Goal: Information Seeking & Learning: Check status

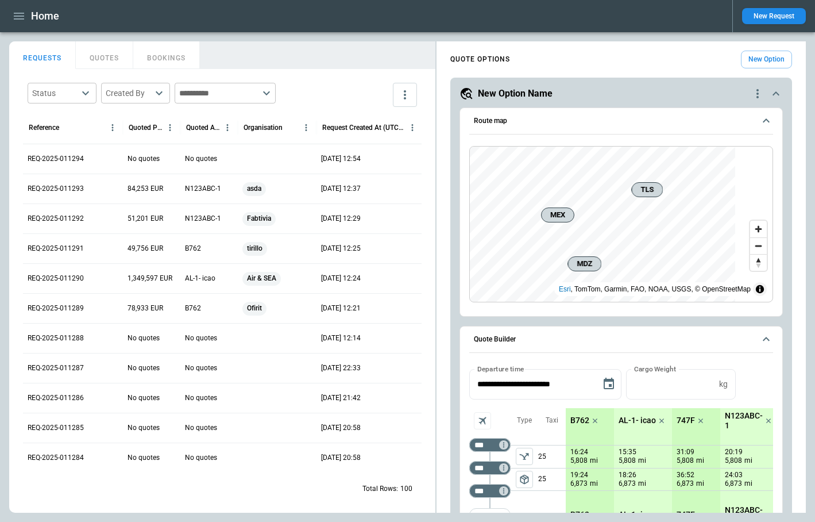
click at [16, 18] on icon "button" at bounding box center [19, 16] width 10 height 7
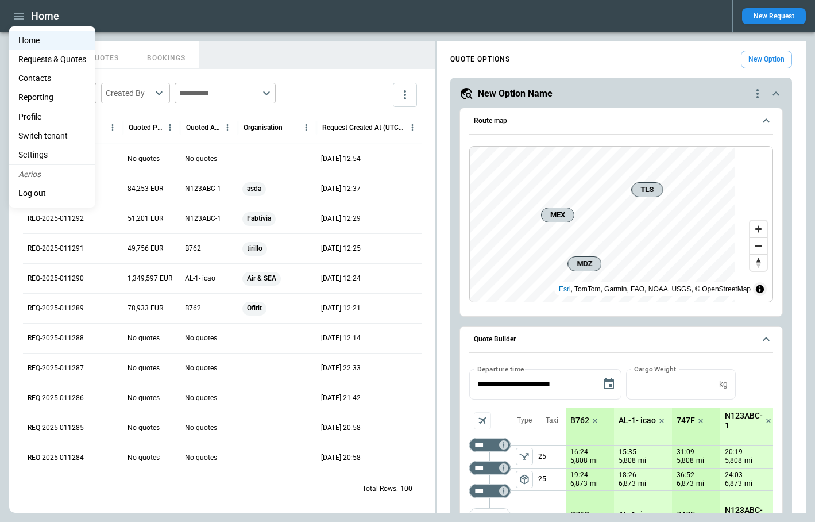
click at [735, 21] on div at bounding box center [407, 261] width 815 height 522
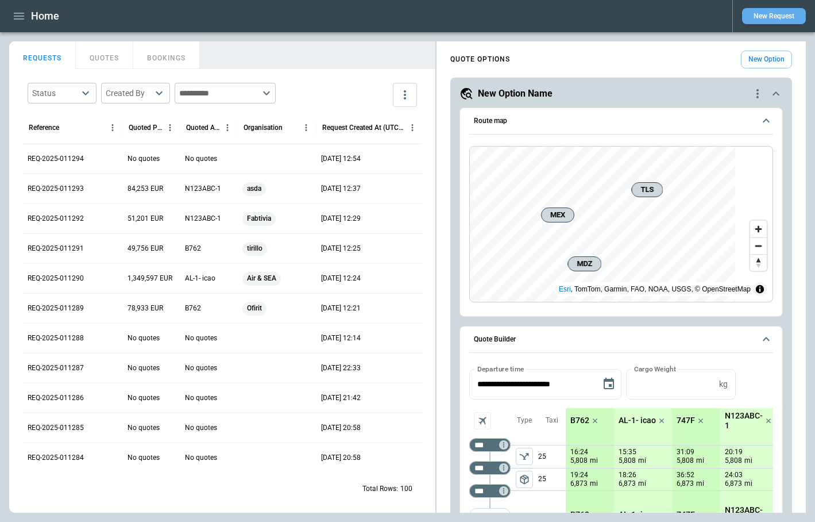
click at [735, 17] on button "New Request" at bounding box center [775, 16] width 64 height 16
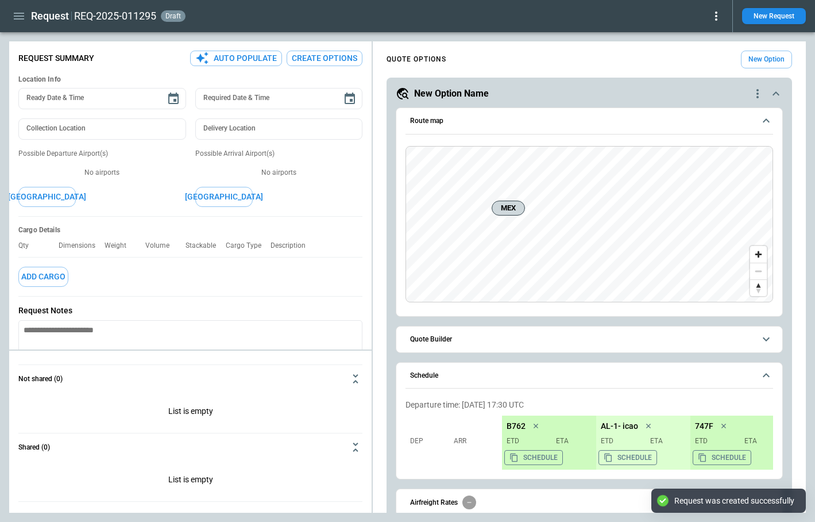
click at [717, 18] on icon at bounding box center [717, 16] width 14 height 14
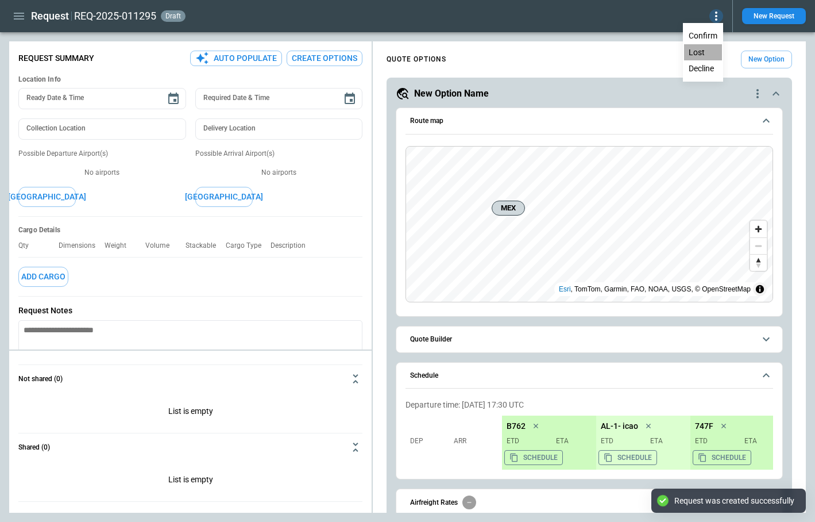
click at [701, 56] on button "Lost" at bounding box center [703, 52] width 38 height 17
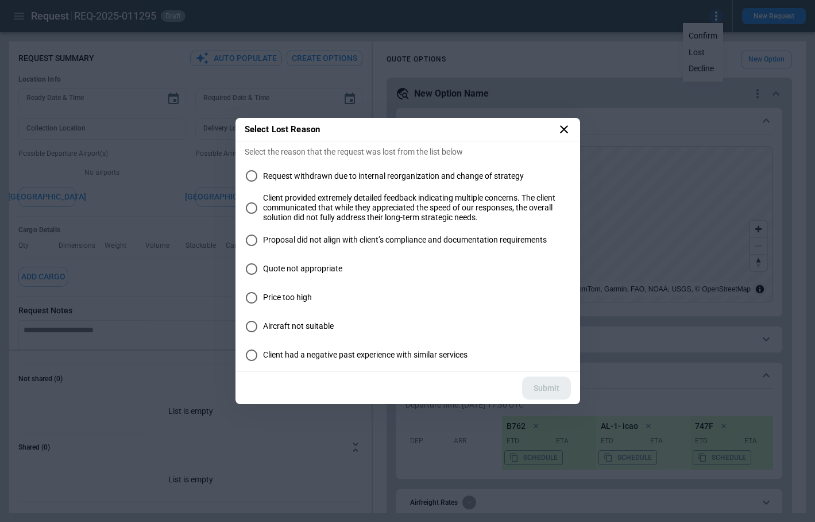
click at [324, 241] on span "Proposal did not align with client’s compliance and documentation requirements" at bounding box center [405, 240] width 284 height 10
click at [554, 390] on button "Submit" at bounding box center [546, 388] width 49 height 24
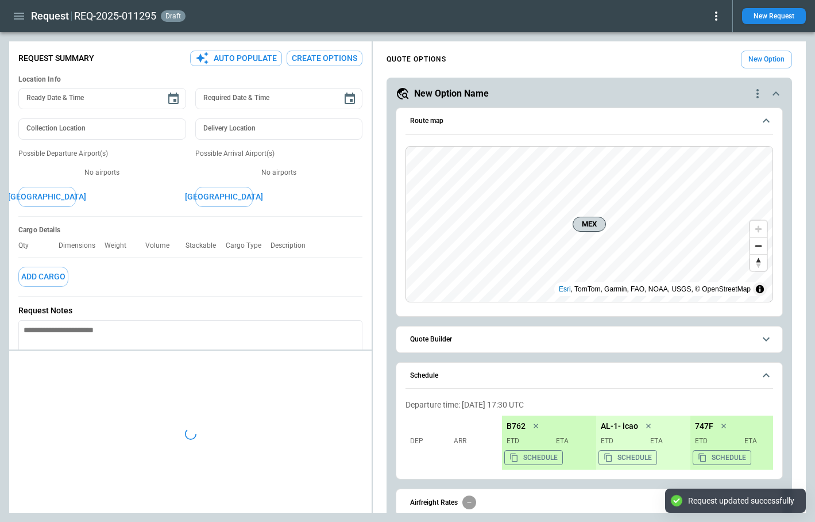
type textarea "*"
click at [17, 16] on icon "button" at bounding box center [19, 16] width 10 height 7
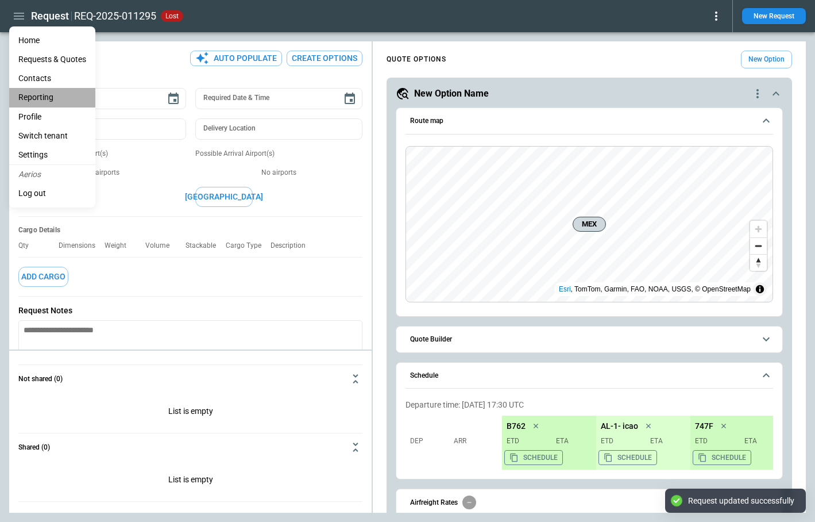
click at [26, 96] on li "Reporting" at bounding box center [52, 97] width 86 height 19
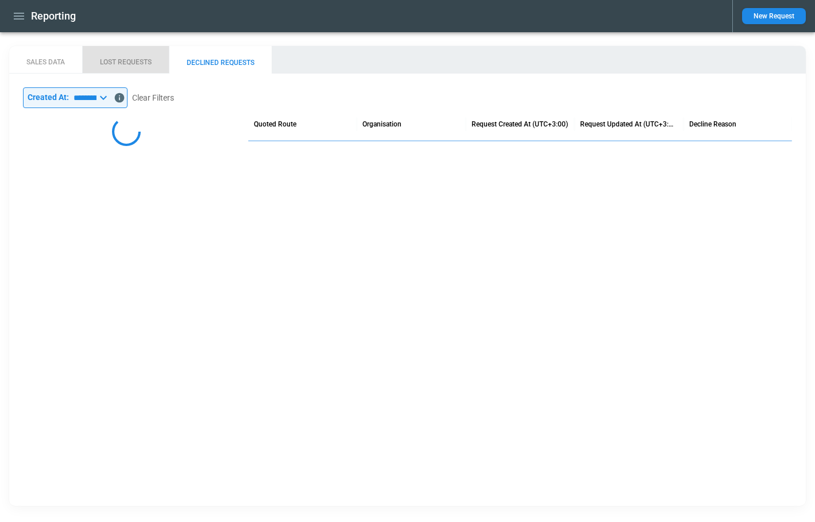
click at [123, 63] on button "LOST REQUESTS" at bounding box center [125, 60] width 87 height 28
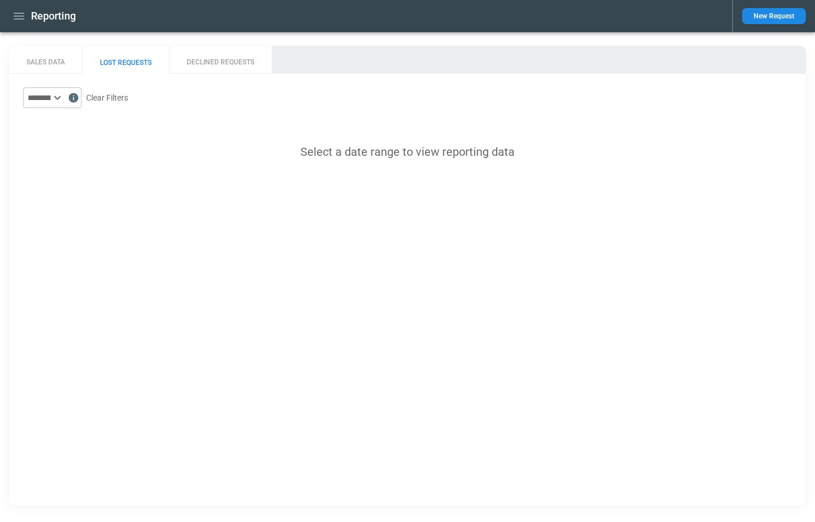
click at [64, 95] on icon at bounding box center [58, 98] width 14 height 14
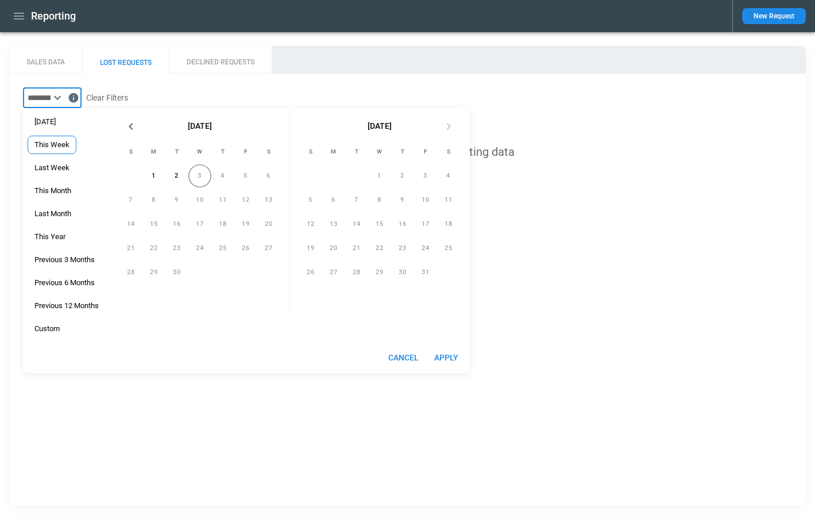
click at [64, 149] on span "This Week" at bounding box center [52, 144] width 48 height 9
click at [447, 358] on button "Apply" at bounding box center [446, 357] width 37 height 21
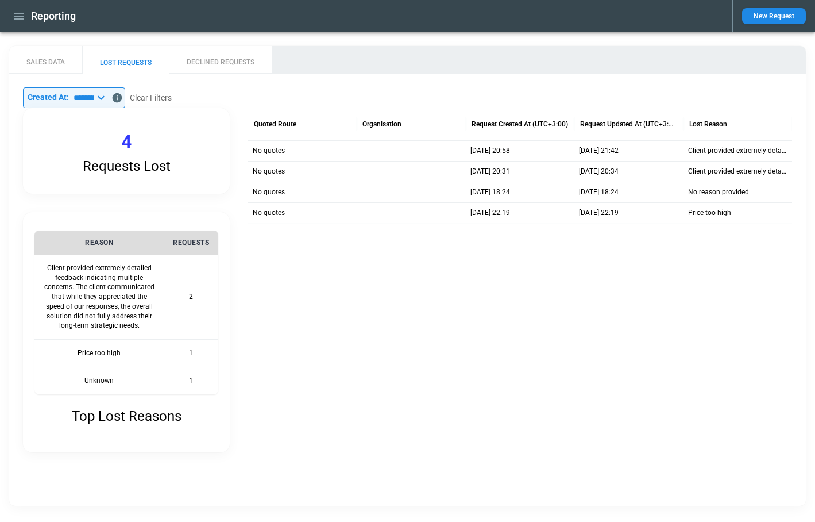
click at [108, 99] on icon at bounding box center [101, 98] width 14 height 14
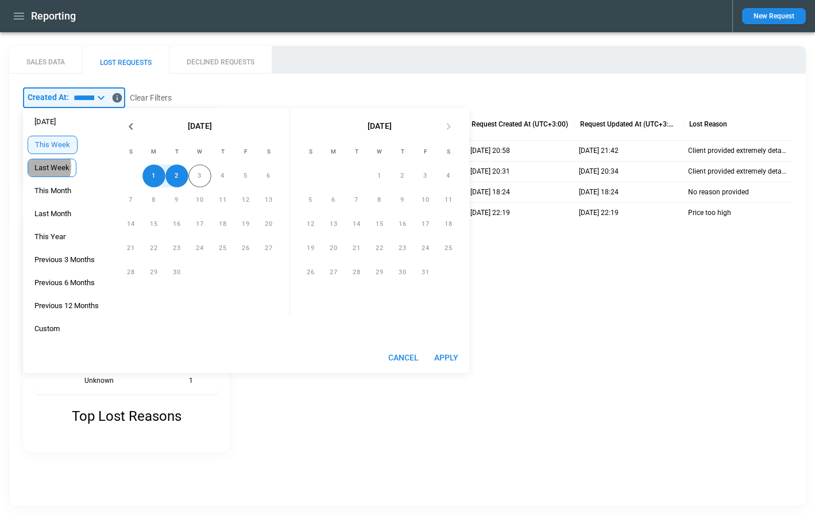
click at [48, 167] on span "Last Week" at bounding box center [52, 167] width 48 height 9
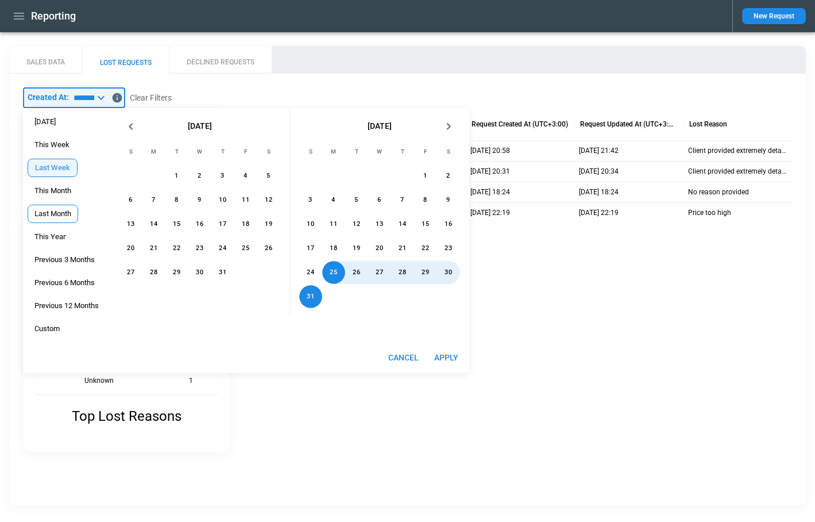
click at [54, 216] on span "Last Month" at bounding box center [52, 213] width 49 height 9
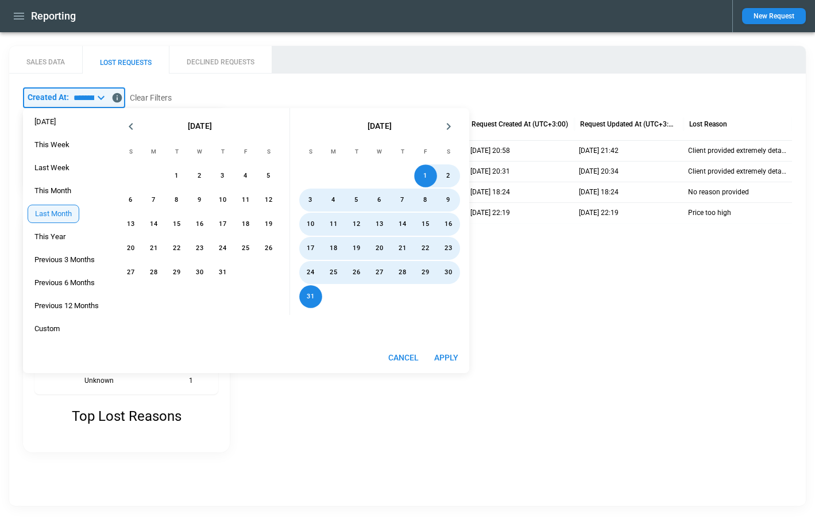
click at [455, 362] on button "Apply" at bounding box center [446, 357] width 37 height 21
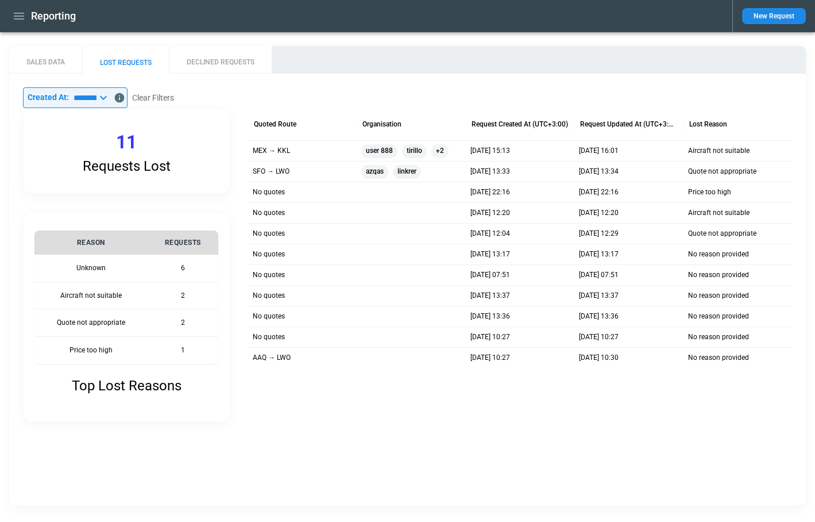
click at [110, 94] on icon at bounding box center [104, 98] width 14 height 14
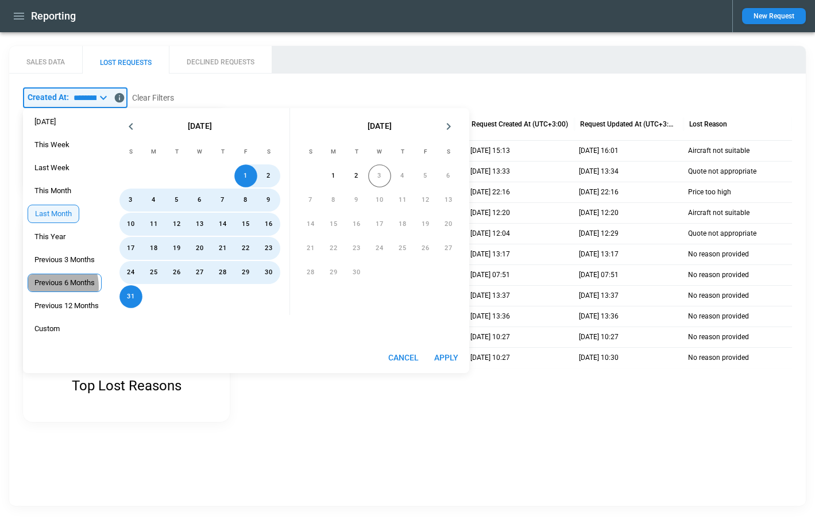
click at [59, 287] on span "Previous 6 Months" at bounding box center [64, 282] width 73 height 9
click at [453, 358] on button "Apply" at bounding box center [446, 357] width 37 height 21
type input "**********"
